Goal: Obtain resource: Obtain resource

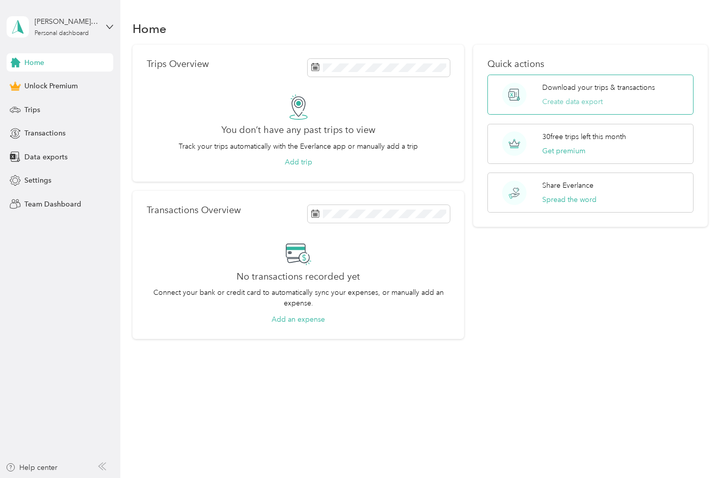
click at [586, 100] on button "Create data export" at bounding box center [572, 101] width 60 height 11
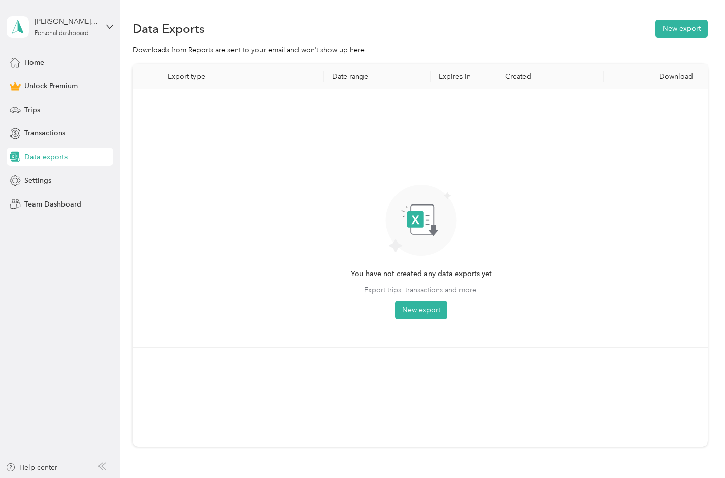
click at [355, 75] on th "Date range" at bounding box center [377, 76] width 107 height 25
click at [421, 315] on button "New export" at bounding box center [421, 310] width 52 height 18
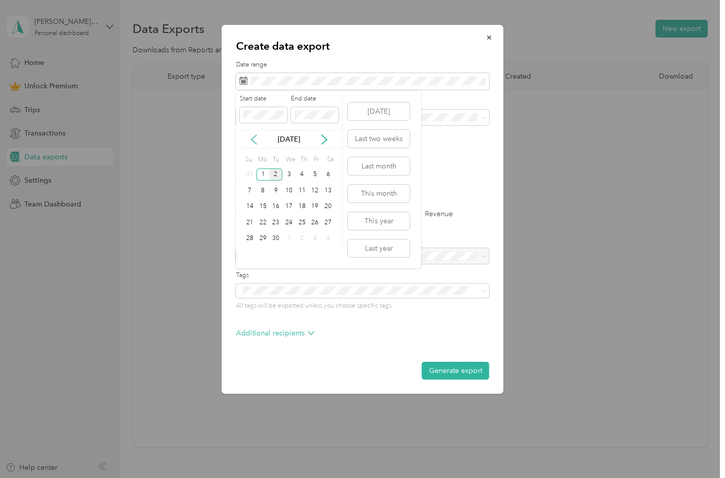
click at [253, 139] on icon at bounding box center [254, 140] width 10 height 10
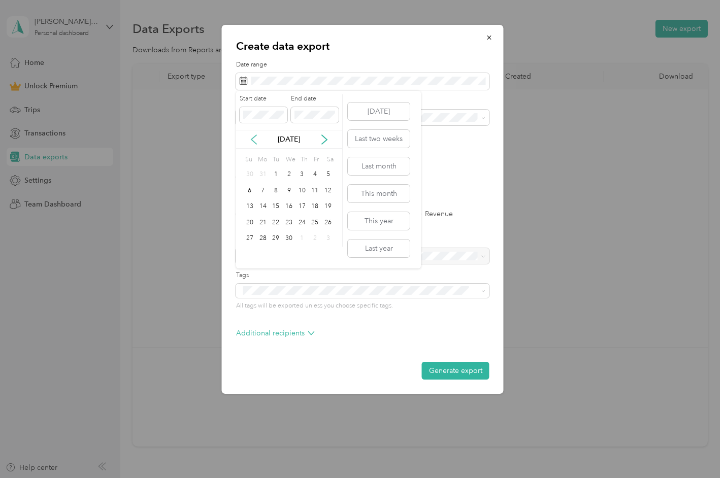
click at [253, 139] on icon at bounding box center [254, 140] width 10 height 10
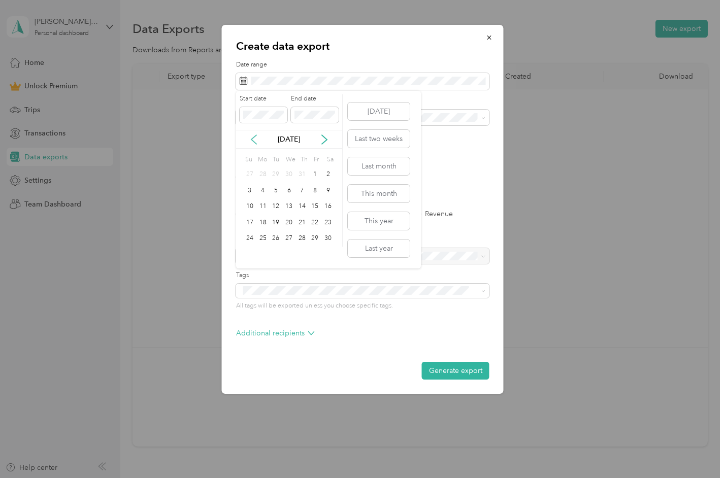
click at [252, 139] on icon at bounding box center [254, 140] width 10 height 10
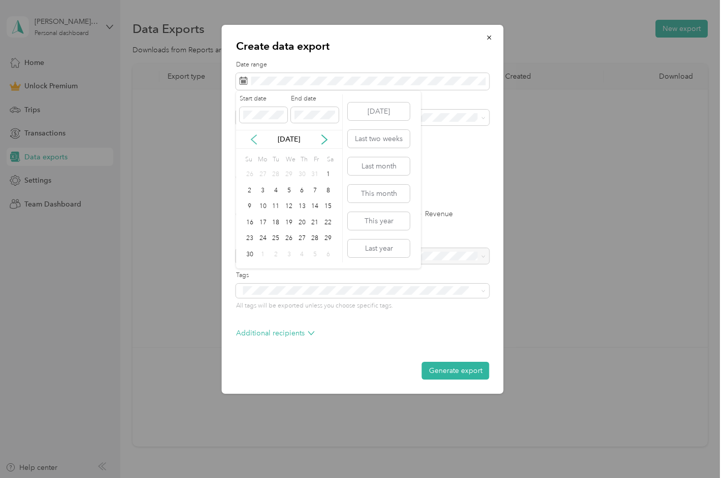
click at [252, 139] on icon at bounding box center [254, 140] width 10 height 10
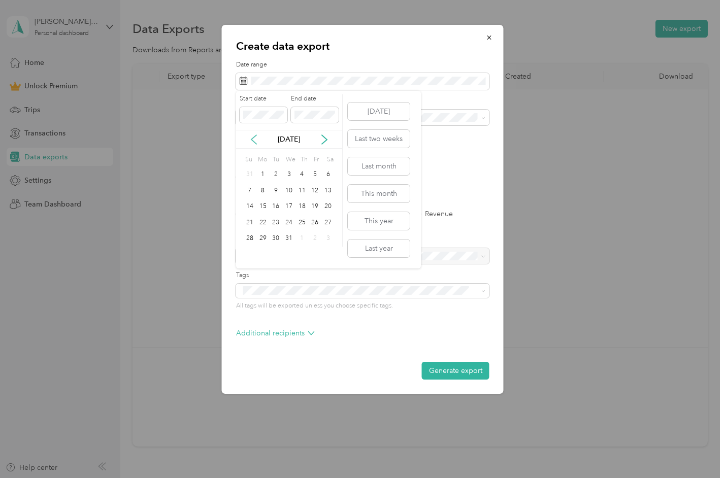
click at [252, 139] on icon at bounding box center [254, 140] width 10 height 10
click at [322, 138] on icon at bounding box center [324, 140] width 10 height 10
click at [261, 172] on div "1" at bounding box center [262, 175] width 13 height 13
click at [323, 139] on icon at bounding box center [324, 140] width 10 height 10
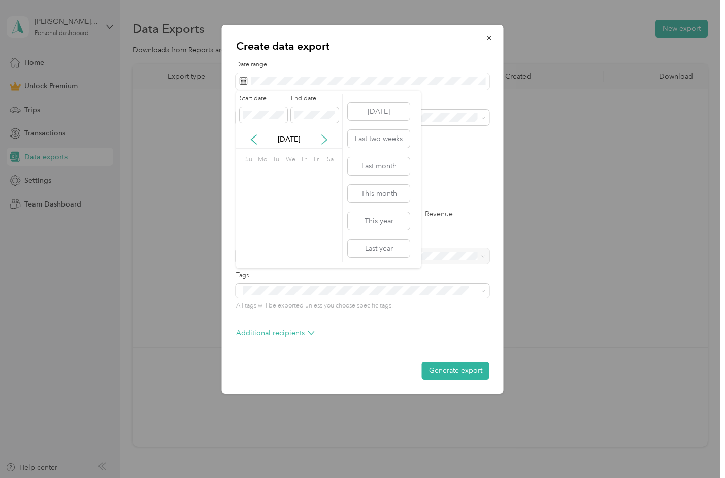
click at [323, 139] on icon at bounding box center [324, 140] width 10 height 10
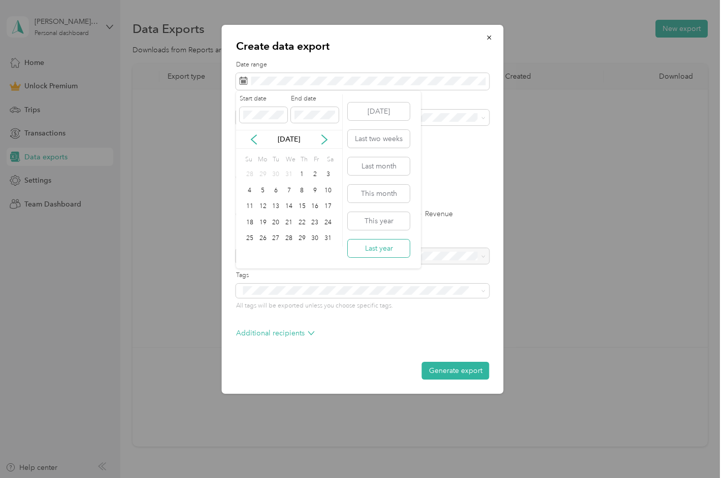
click at [374, 245] on button "Last year" at bounding box center [379, 249] width 62 height 18
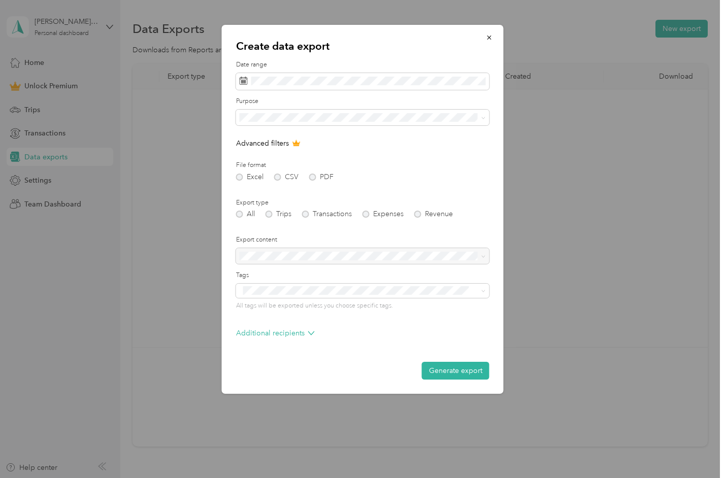
click at [312, 176] on div "Excel CSV PDF" at bounding box center [362, 177] width 253 height 7
click at [283, 254] on div at bounding box center [362, 256] width 253 height 16
click at [426, 372] on button "Generate export" at bounding box center [456, 371] width 68 height 18
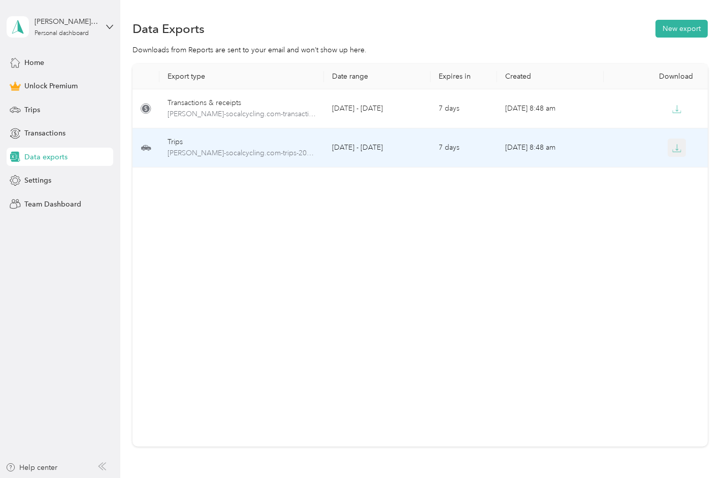
click at [677, 146] on icon "button" at bounding box center [676, 147] width 3 height 6
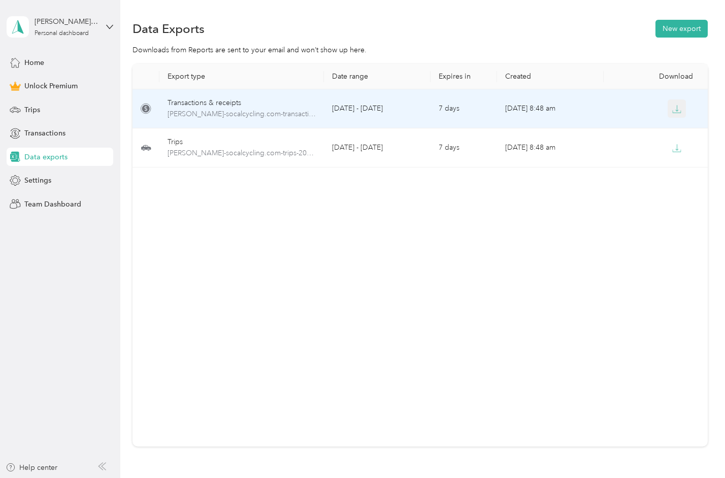
click at [674, 110] on icon "button" at bounding box center [676, 109] width 9 height 9
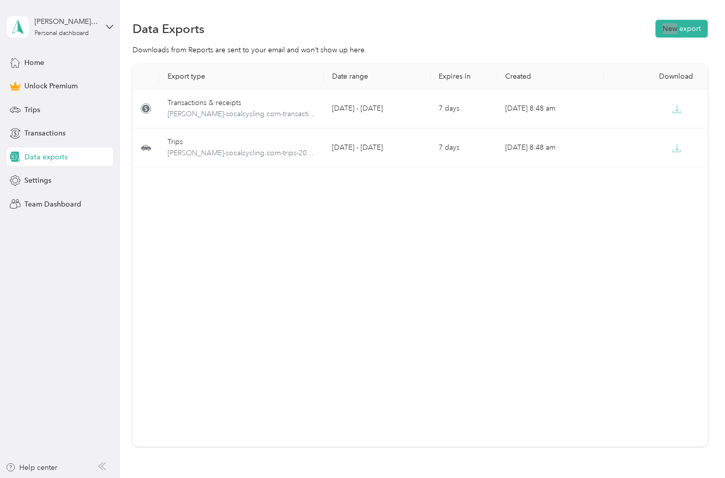
click at [566, 21] on div "Data Exports New export" at bounding box center [420, 28] width 575 height 21
click at [674, 29] on button "New export" at bounding box center [681, 29] width 52 height 18
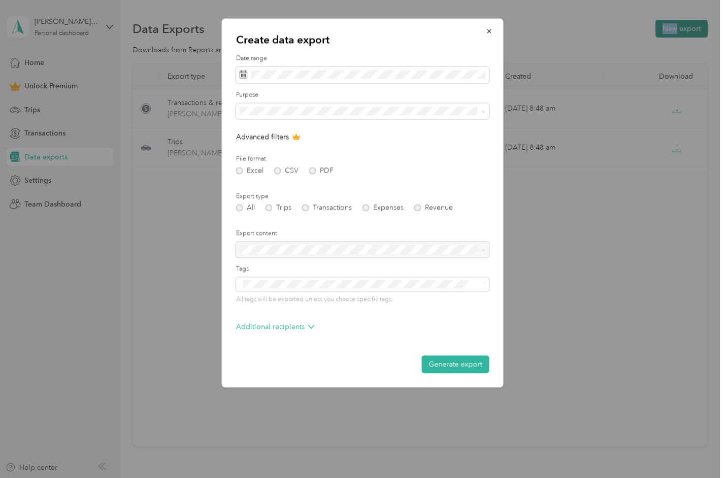
click at [674, 29] on div at bounding box center [362, 239] width 725 height 478
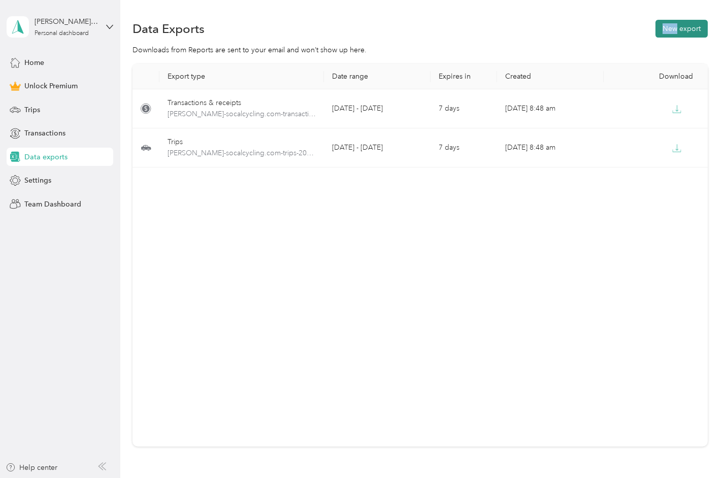
click at [673, 28] on button "New export" at bounding box center [681, 29] width 52 height 18
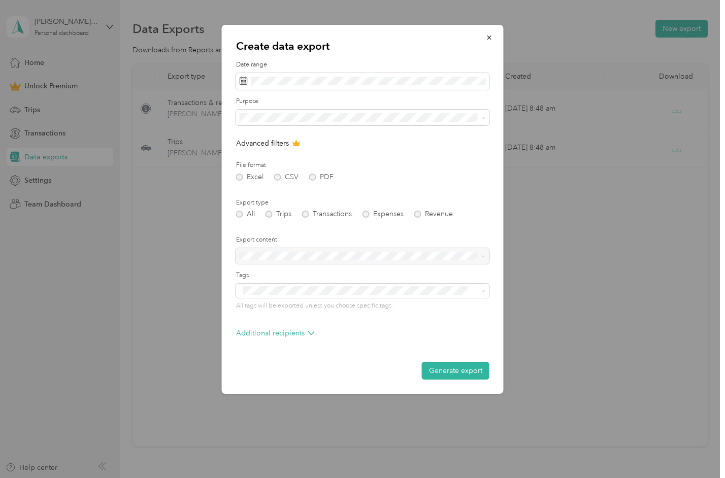
click at [313, 177] on div "Excel CSV PDF" at bounding box center [362, 177] width 253 height 7
click at [311, 178] on div "Excel CSV PDF" at bounding box center [362, 177] width 253 height 7
click at [311, 333] on icon at bounding box center [311, 333] width 7 height 7
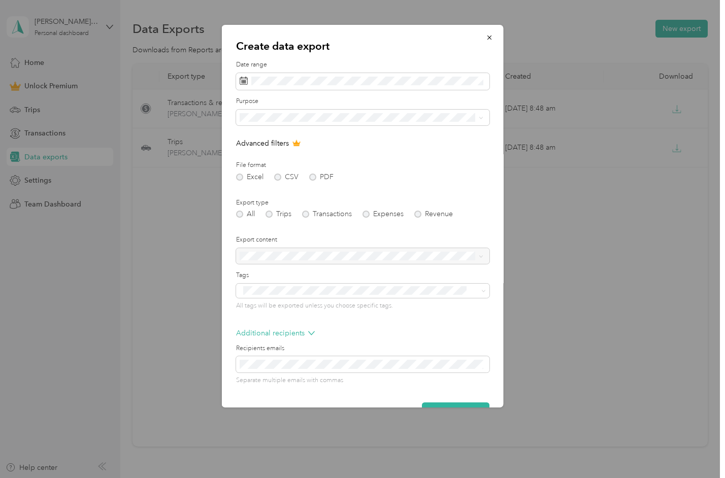
click at [324, 327] on form "Date range Purpose Advanced filters File format Excel CSV PDF Export type All T…" at bounding box center [362, 240] width 253 height 360
click at [314, 175] on div "Excel CSV PDF" at bounding box center [362, 177] width 253 height 7
click at [313, 175] on div "Excel CSV PDF" at bounding box center [362, 177] width 253 height 7
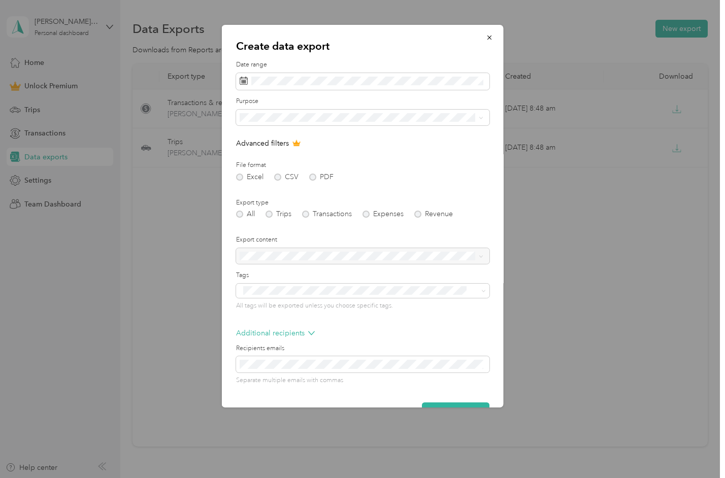
click at [313, 175] on div "Excel CSV PDF" at bounding box center [362, 177] width 253 height 7
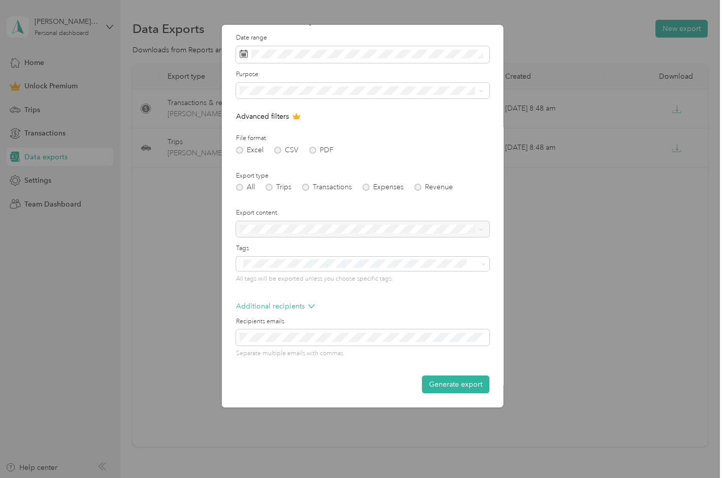
click at [534, 34] on div "Create data export Date range Purpose Advanced filters File format Excel CSV PD…" at bounding box center [504, 218] width 282 height 386
